Goal: Find specific page/section: Find specific page/section

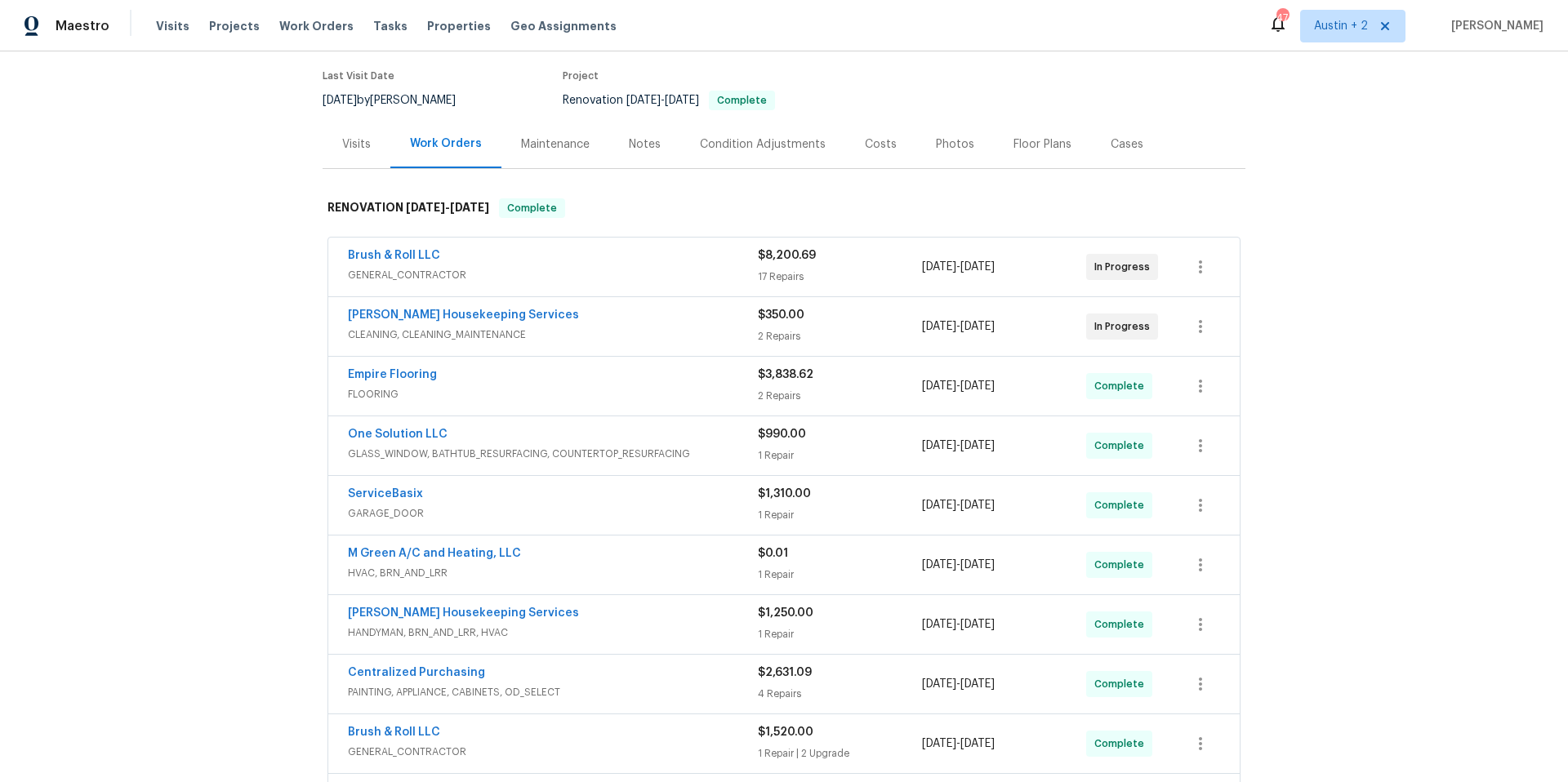
scroll to position [138, 0]
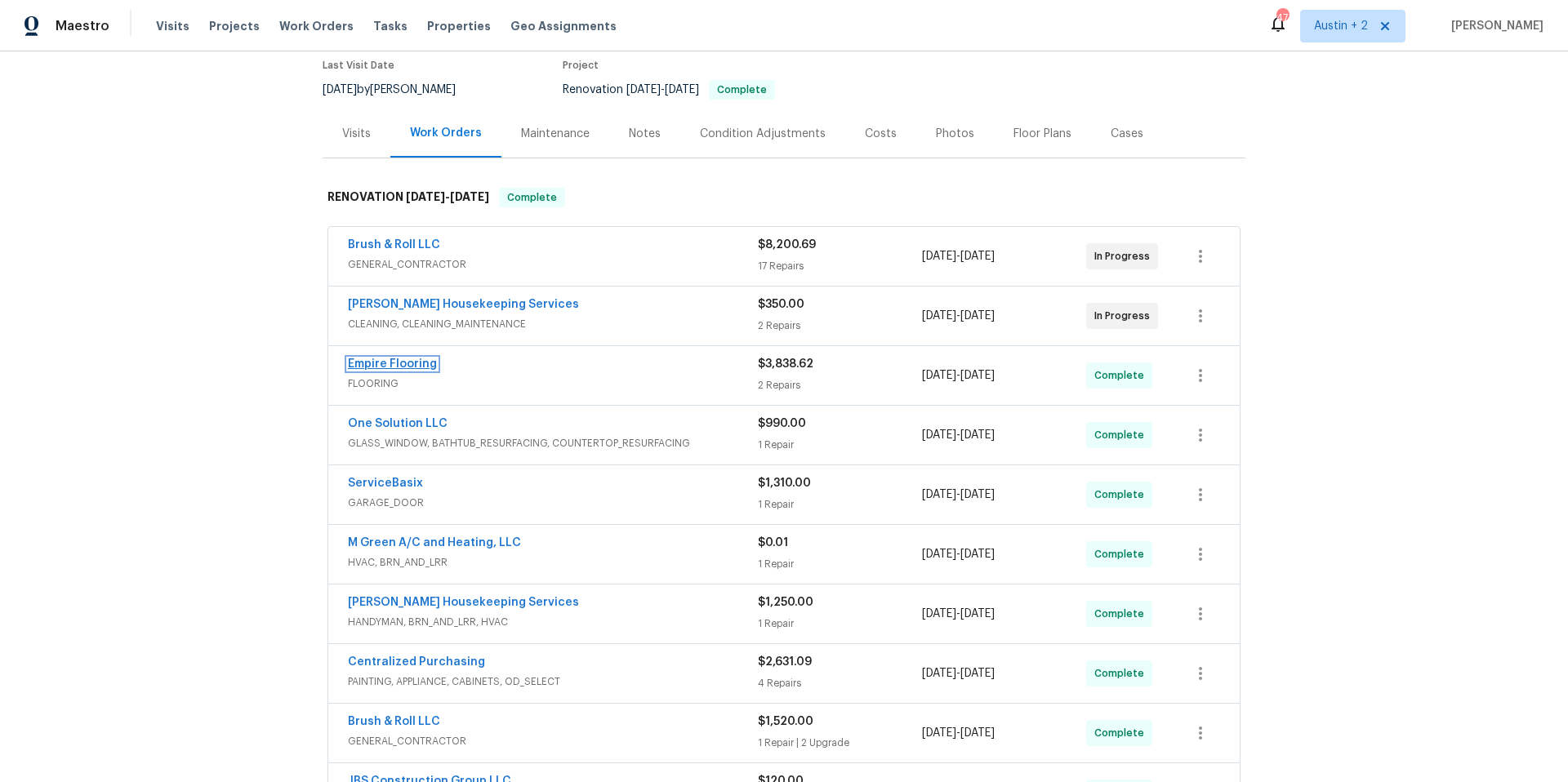
click at [396, 364] on link "Empire Flooring" at bounding box center [393, 364] width 89 height 11
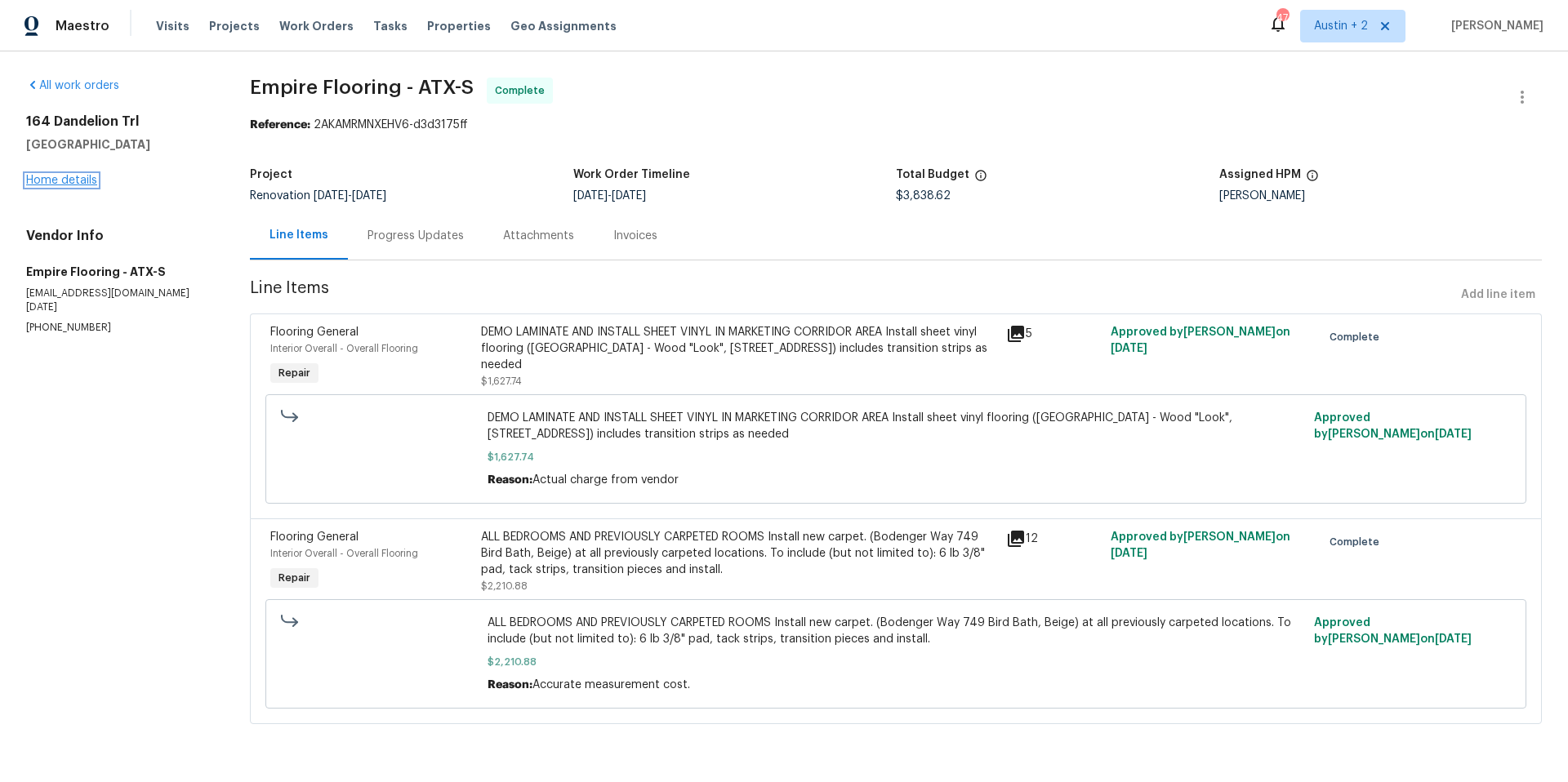
click at [64, 179] on link "Home details" at bounding box center [61, 180] width 71 height 11
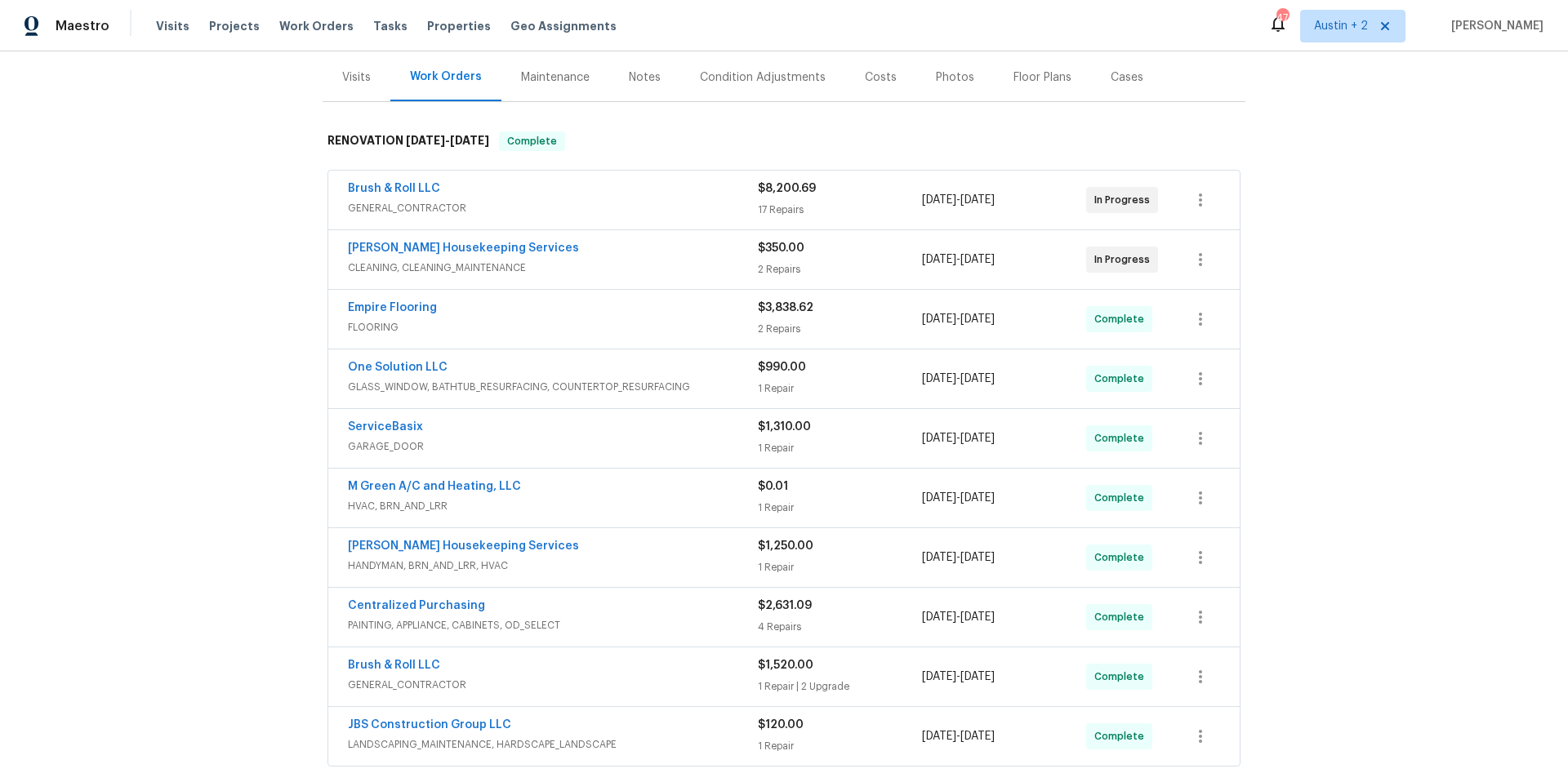
scroll to position [235, 0]
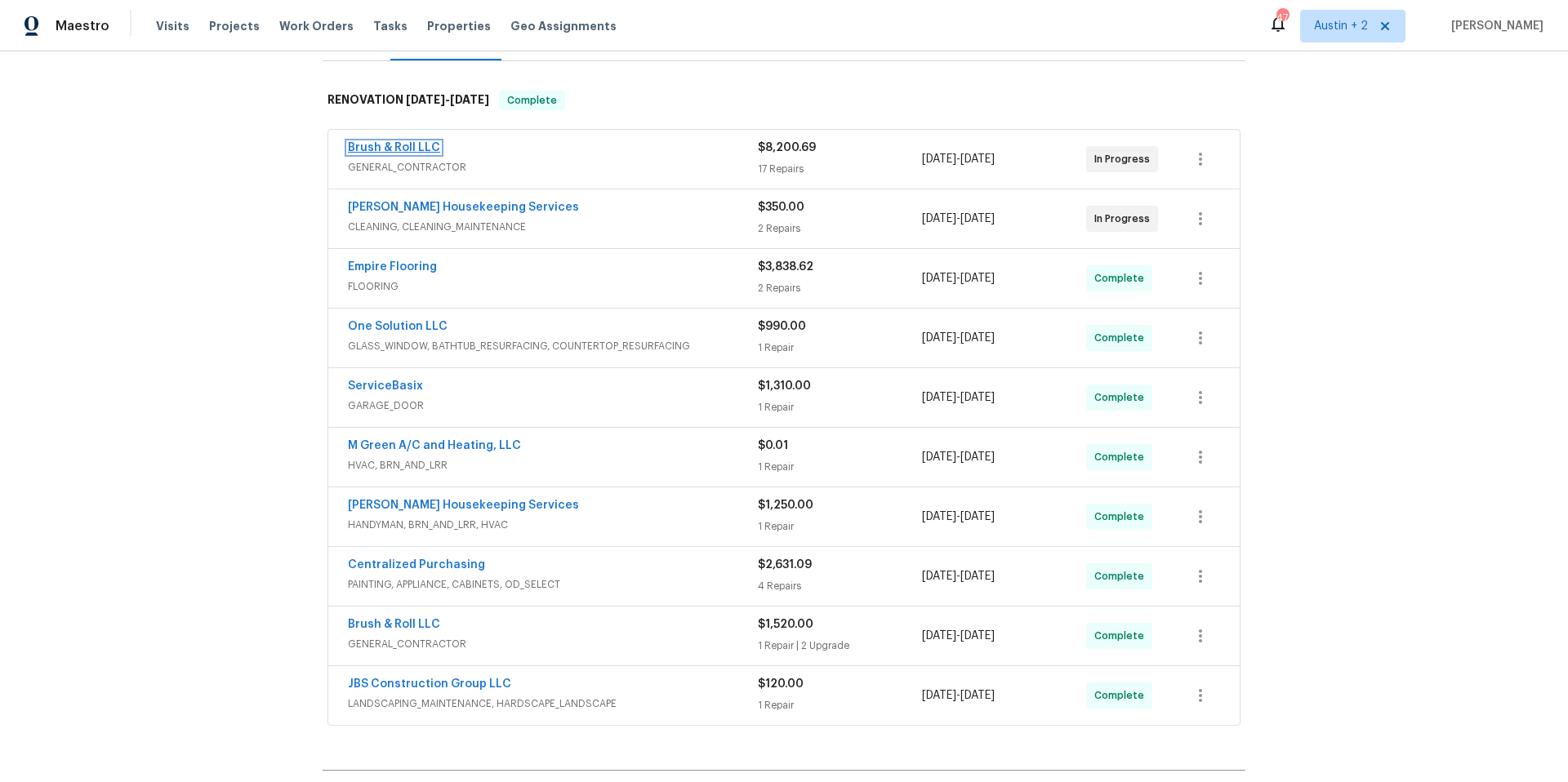
click at [378, 146] on link "Brush & Roll LLC" at bounding box center [394, 147] width 93 height 11
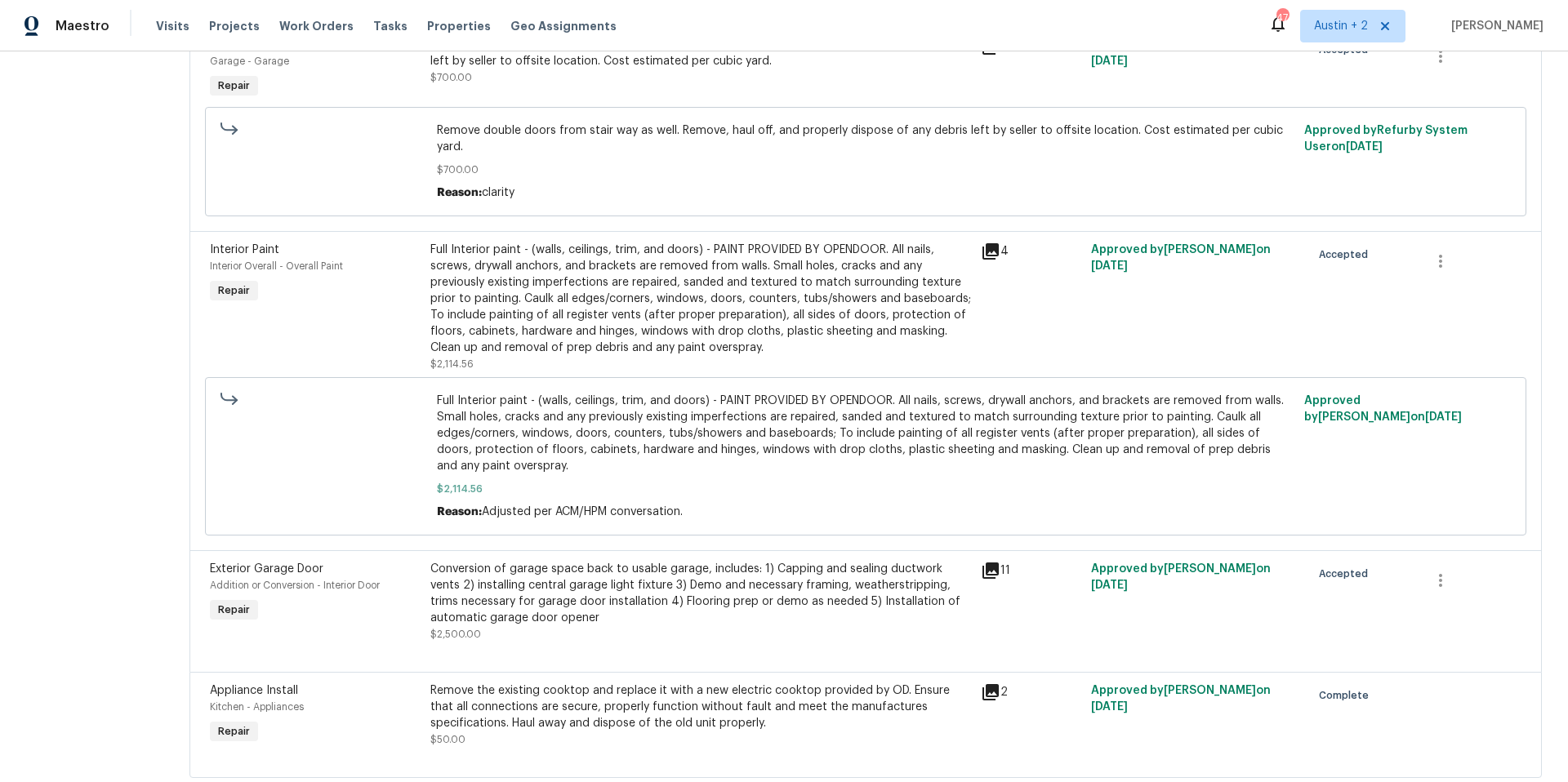
scroll to position [2173, 0]
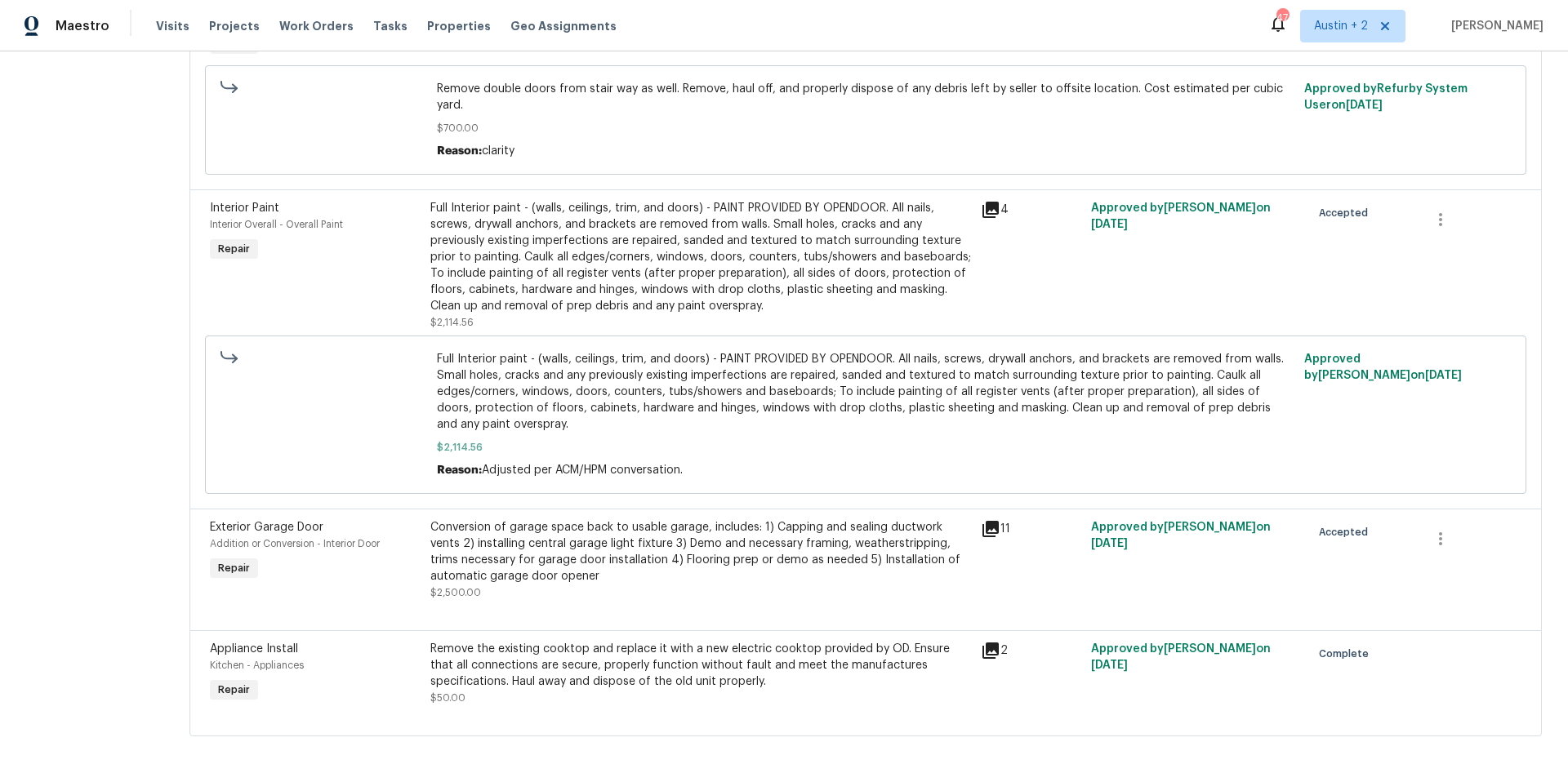
click at [990, 521] on icon at bounding box center [990, 529] width 16 height 16
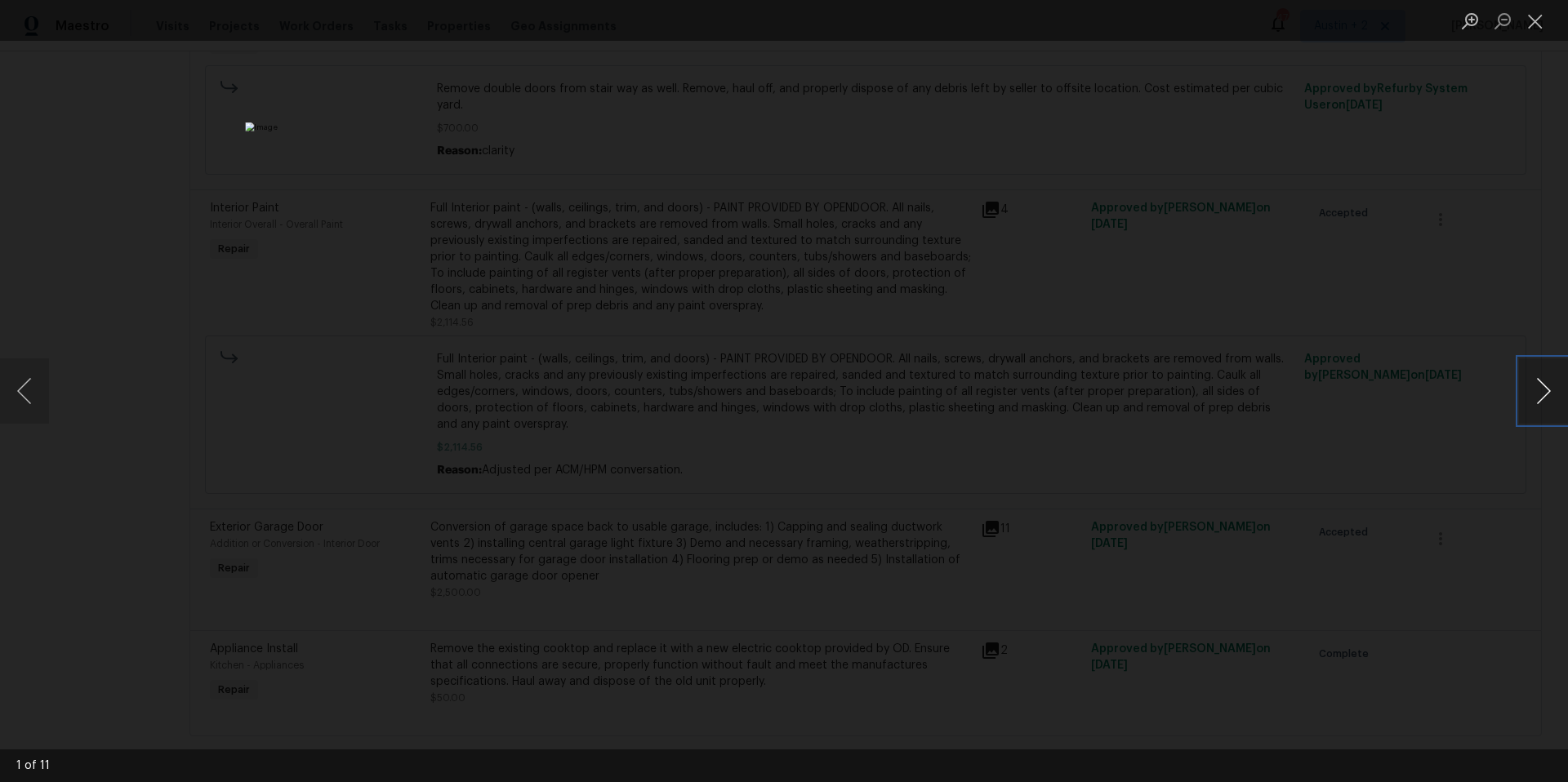
click at [1552, 388] on button "Next image" at bounding box center [1543, 391] width 49 height 65
click at [1547, 389] on button "Next image" at bounding box center [1543, 391] width 49 height 65
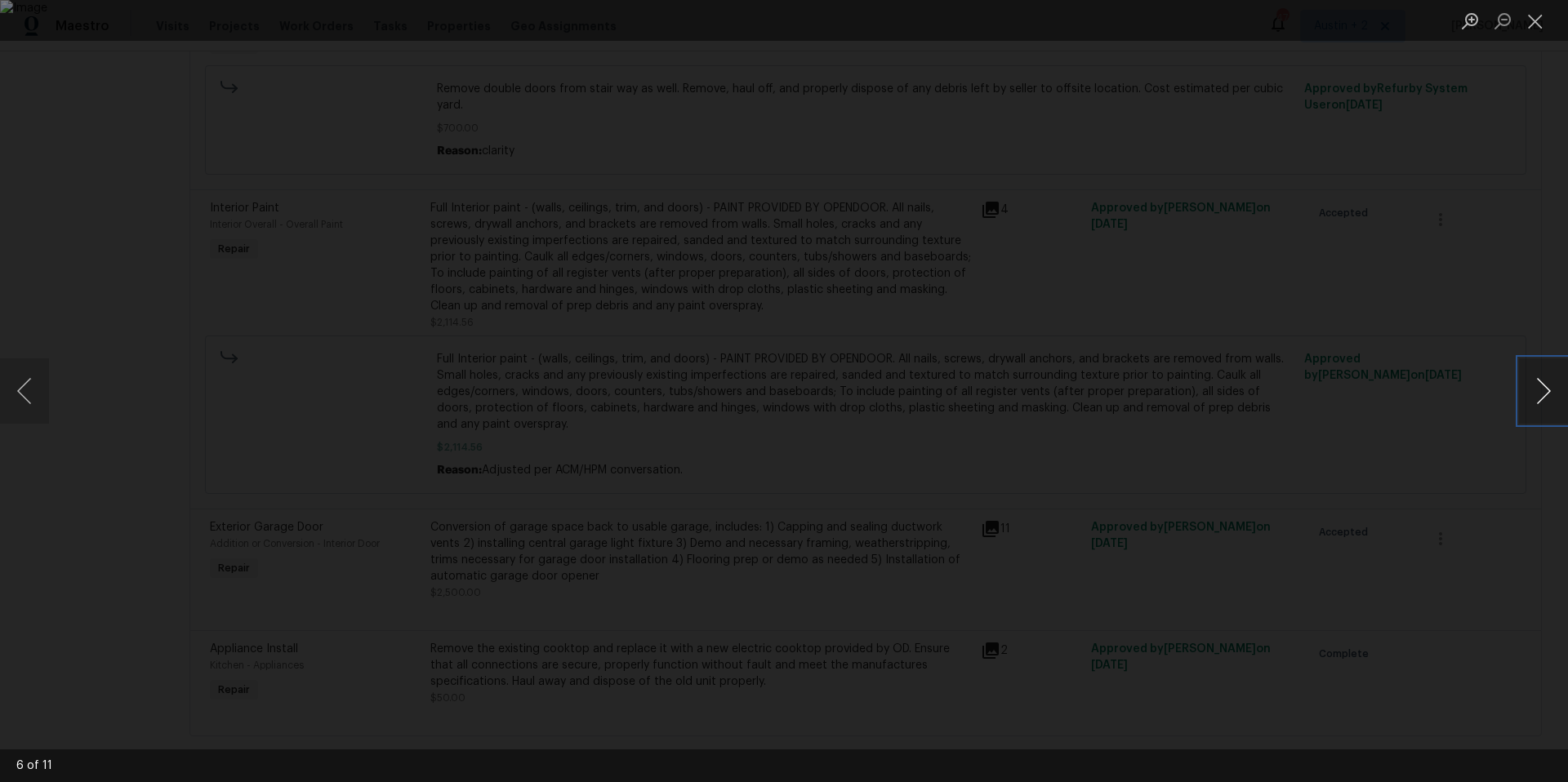
click at [1547, 389] on button "Next image" at bounding box center [1543, 391] width 49 height 65
click at [1529, 21] on button "Close lightbox" at bounding box center [1535, 21] width 33 height 28
